Goal: Information Seeking & Learning: Check status

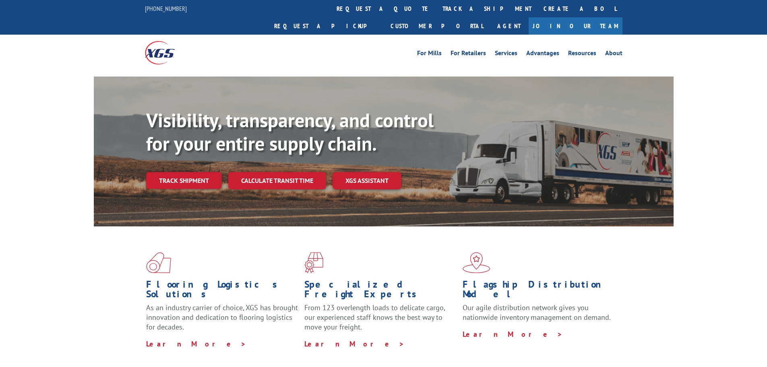
drag, startPoint x: 178, startPoint y: 166, endPoint x: 184, endPoint y: 167, distance: 6.1
click at [178, 172] on link "Track shipment" at bounding box center [184, 180] width 76 height 17
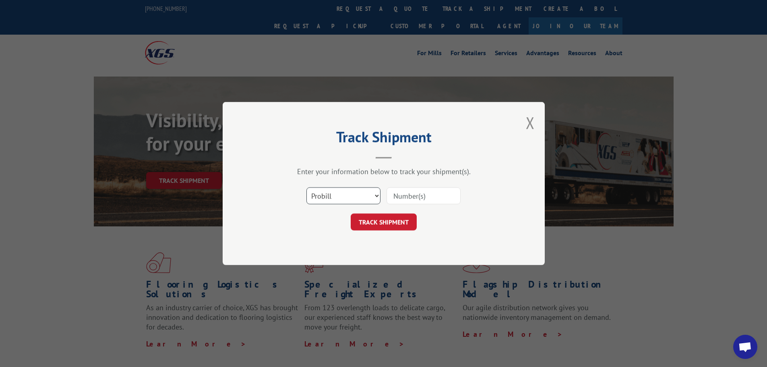
click at [338, 200] on select "Select category... Probill BOL PO" at bounding box center [343, 195] width 74 height 17
select select "bol"
click at [306, 187] on select "Select category... Probill BOL PO" at bounding box center [343, 195] width 74 height 17
click at [405, 192] on input at bounding box center [423, 195] width 74 height 17
type input "2839507"
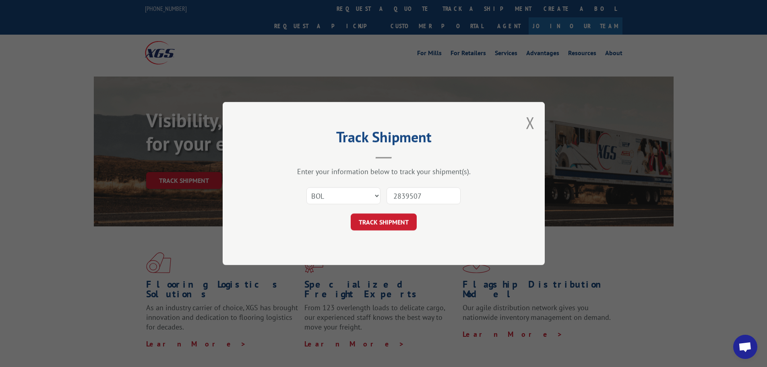
click button "TRACK SHIPMENT" at bounding box center [383, 221] width 66 height 17
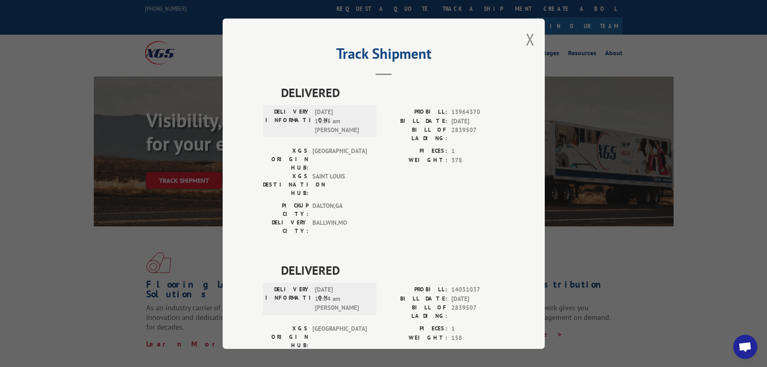
drag, startPoint x: 523, startPoint y: 35, endPoint x: 445, endPoint y: 35, distance: 77.7
click at [526, 35] on button "Close modal" at bounding box center [530, 39] width 9 height 21
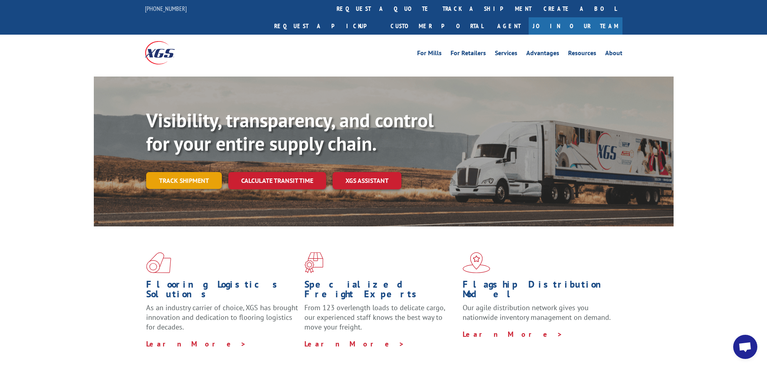
click at [196, 172] on link "Track shipment" at bounding box center [184, 180] width 76 height 17
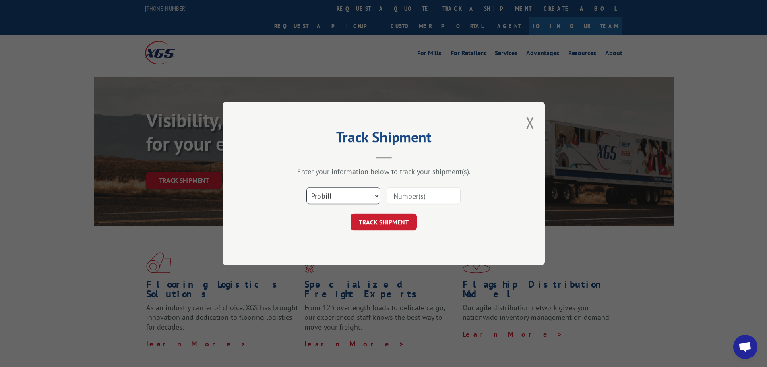
click at [328, 202] on select "Select category... Probill BOL PO" at bounding box center [343, 195] width 74 height 17
select select "bol"
click at [306, 187] on select "Select category... Probill BOL PO" at bounding box center [343, 195] width 74 height 17
click at [423, 196] on input at bounding box center [423, 195] width 74 height 17
type input "2848409"
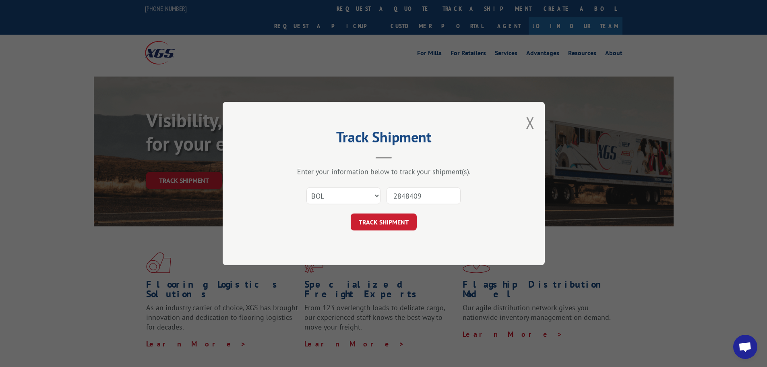
click button "TRACK SHIPMENT" at bounding box center [383, 221] width 66 height 17
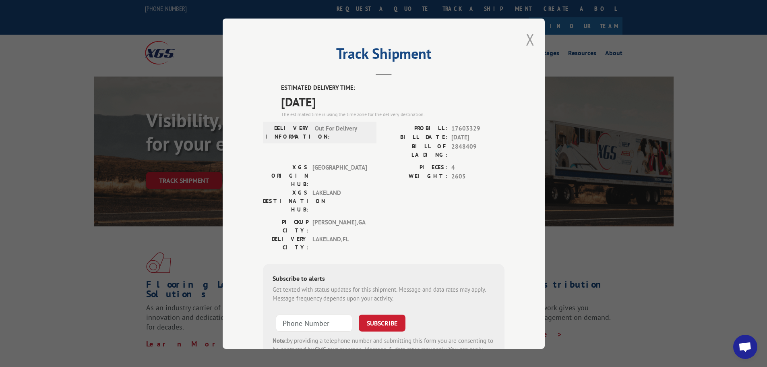
click at [526, 39] on button "Close modal" at bounding box center [530, 39] width 9 height 21
